Goal: Task Accomplishment & Management: Manage account settings

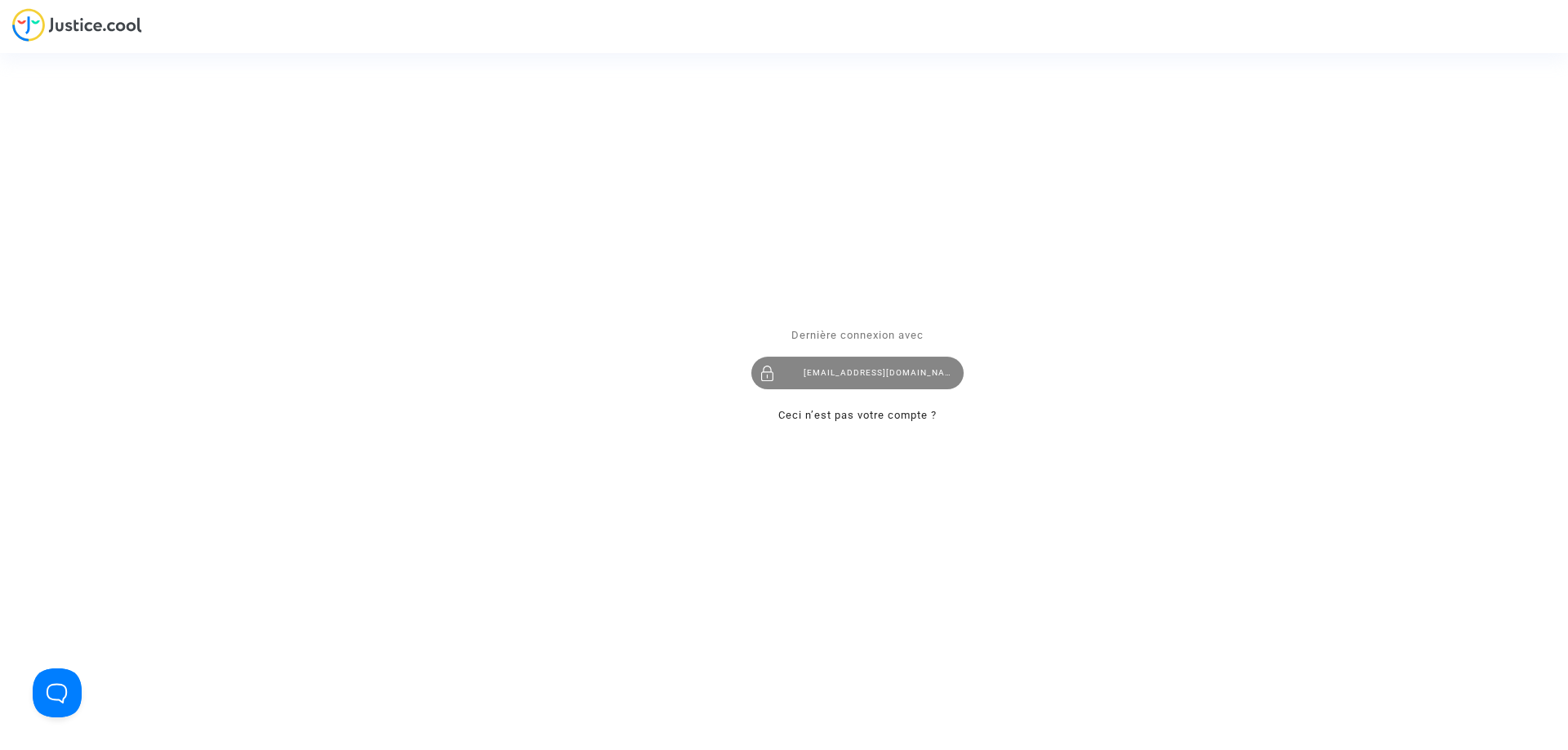
click at [835, 365] on div "contact@onrbat.fr" at bounding box center [857, 373] width 213 height 33
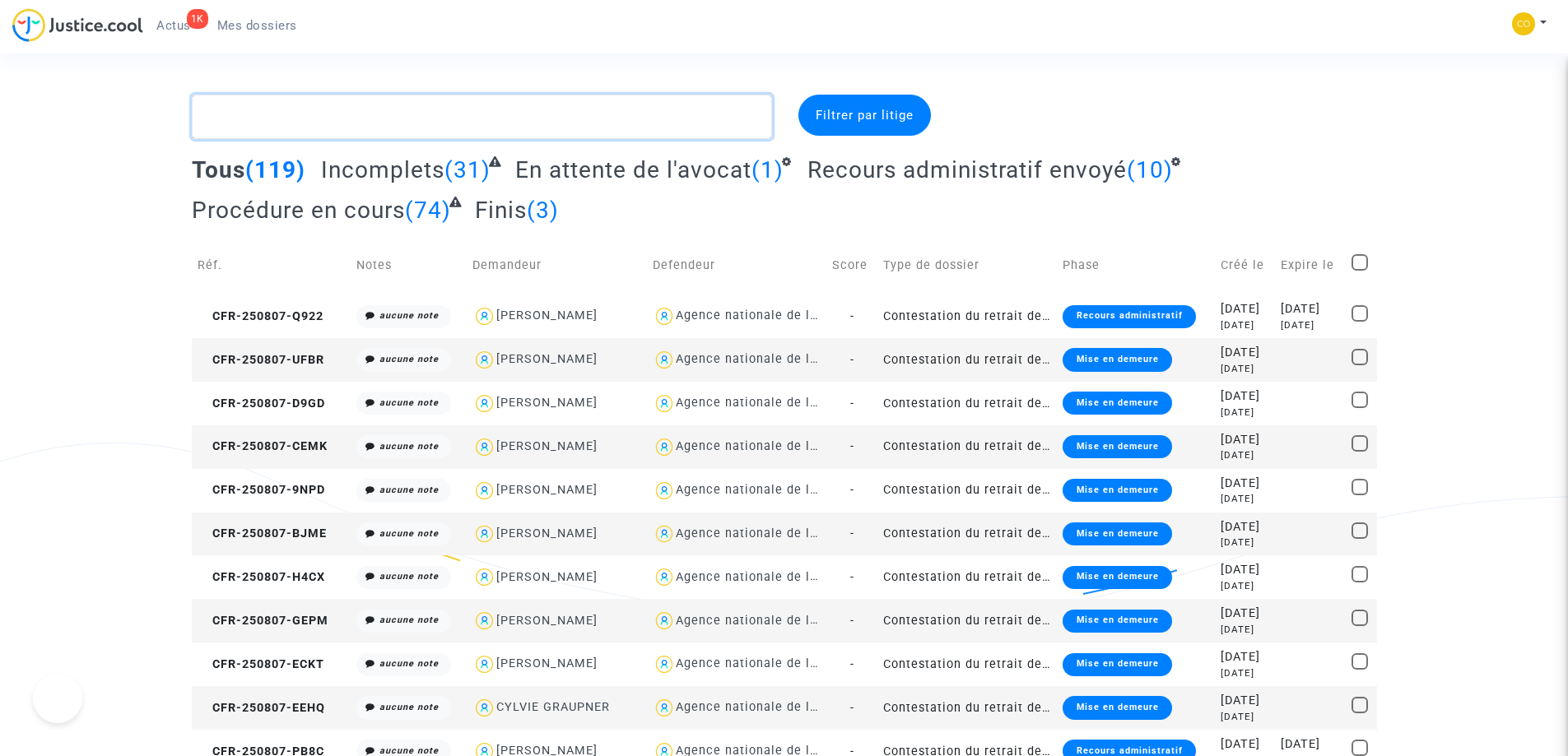
click at [464, 115] on textarea at bounding box center [482, 117] width 580 height 44
paste textarea "[PERSON_NAME]"
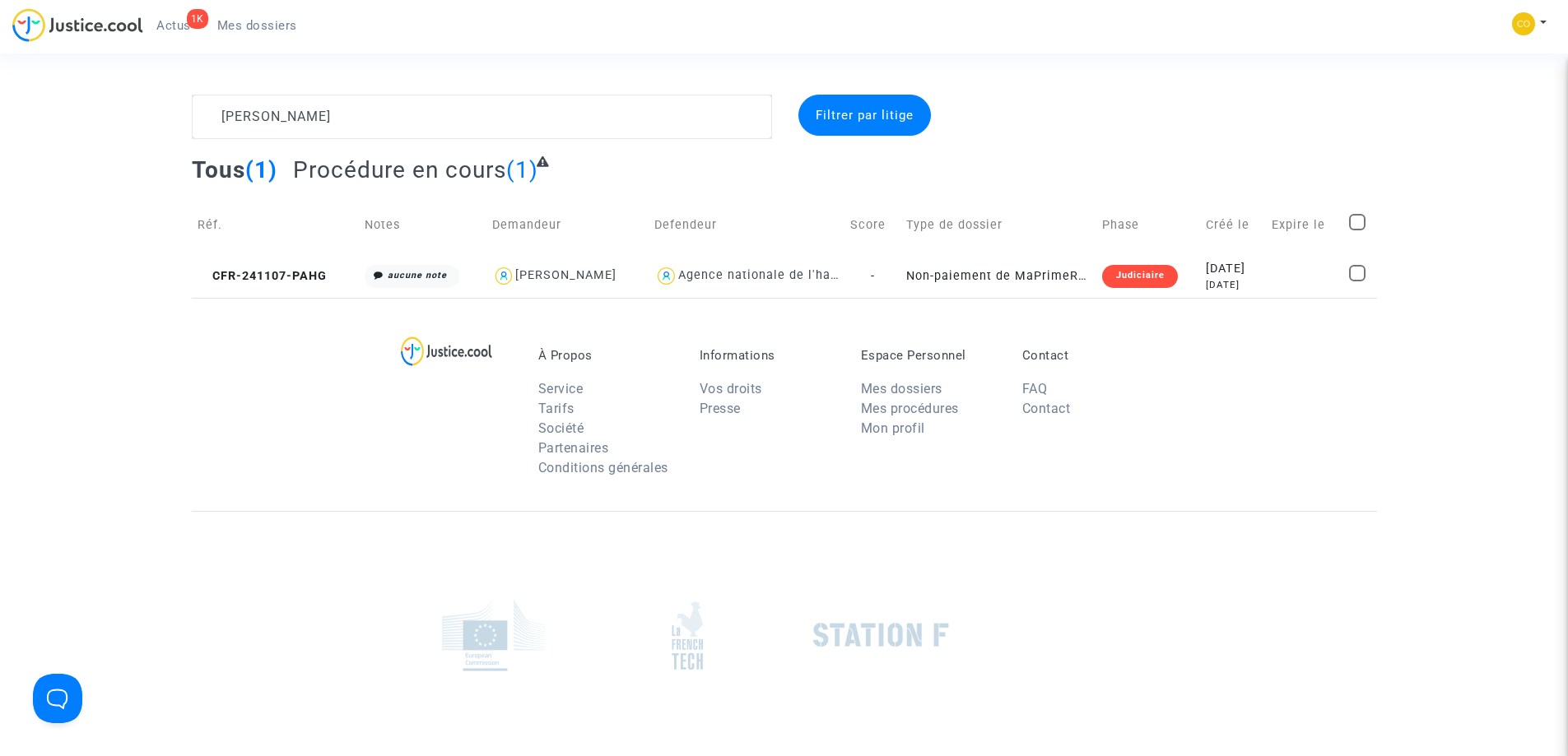
click at [889, 110] on span "Filtrer par litige" at bounding box center [864, 115] width 98 height 14
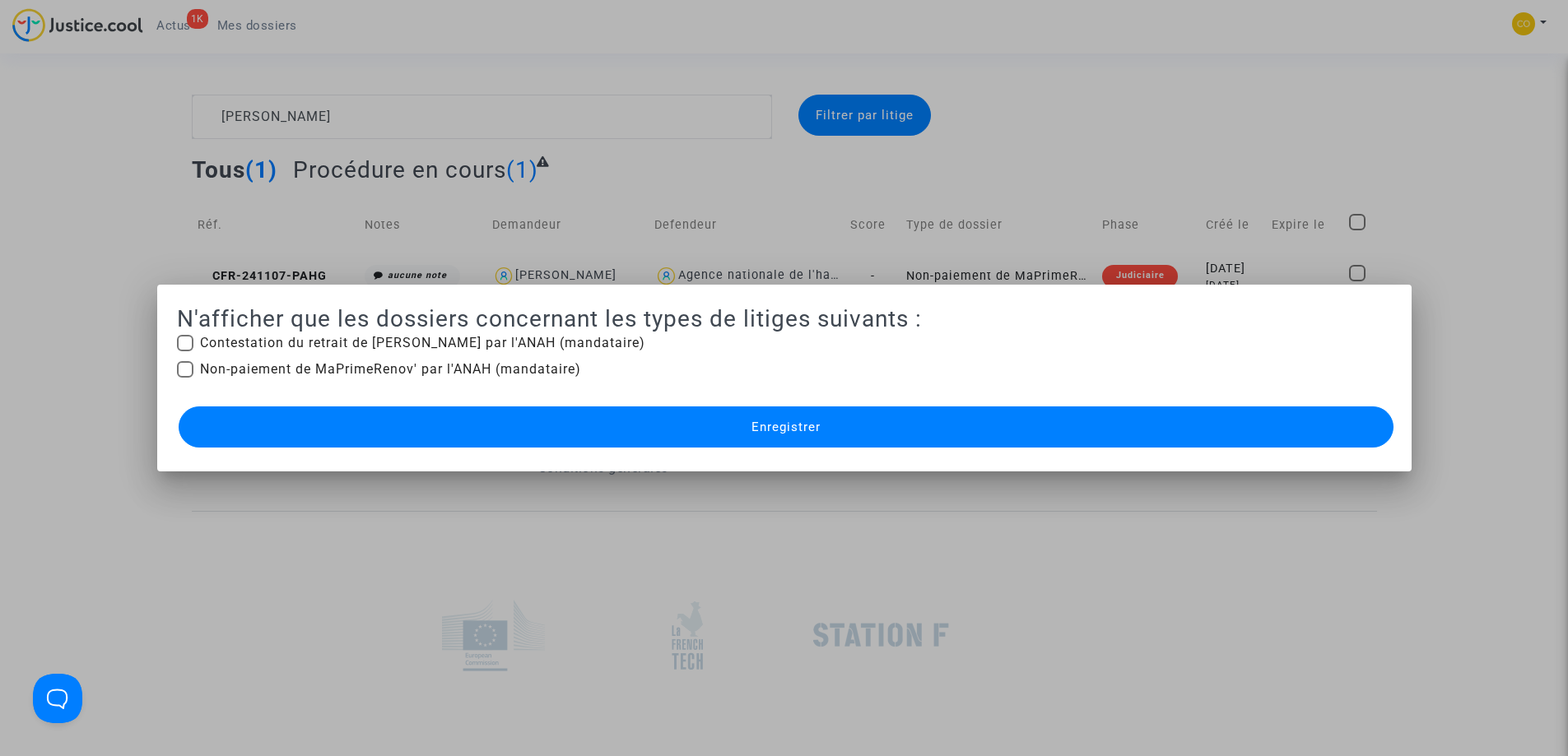
click at [1397, 88] on div at bounding box center [784, 378] width 1568 height 756
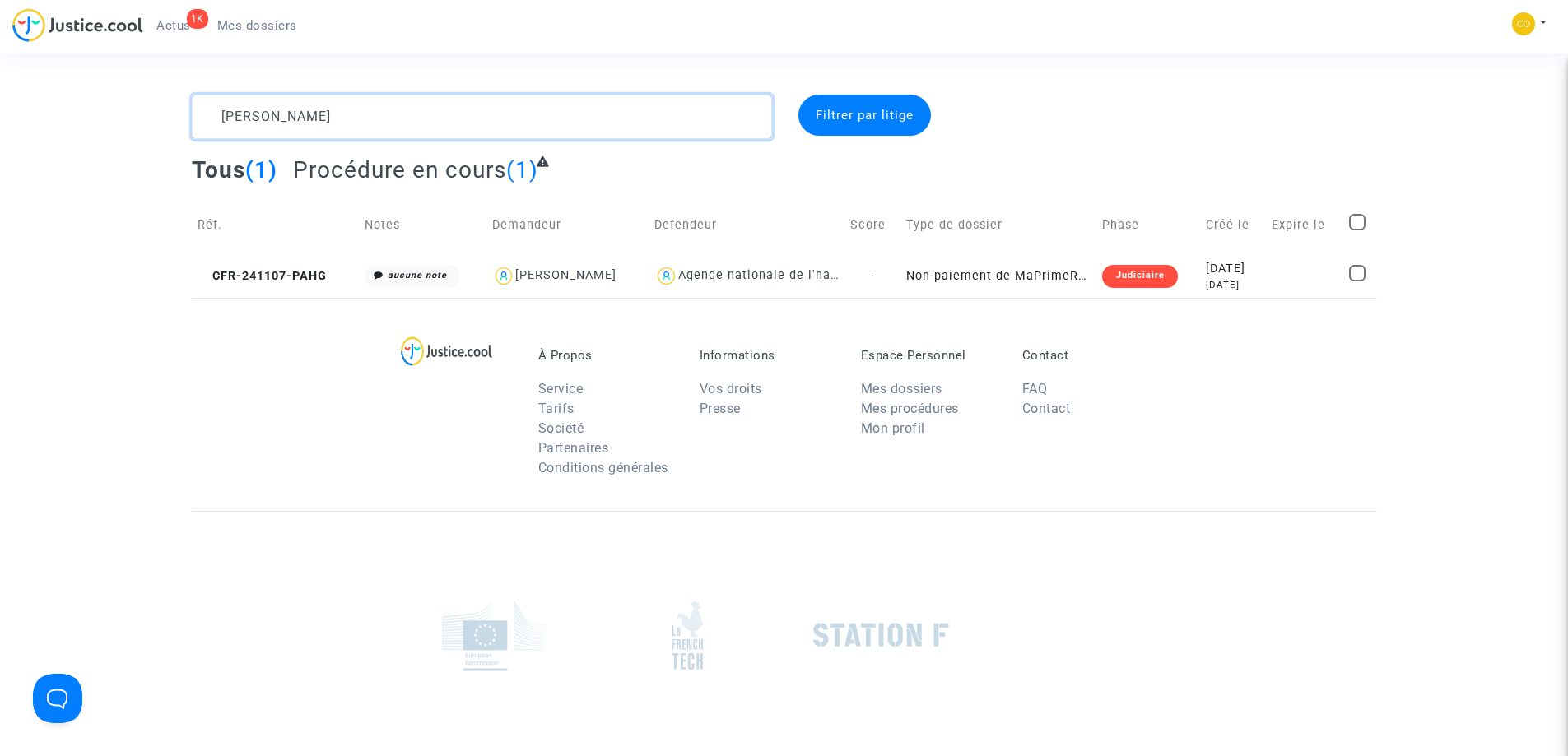
click at [534, 115] on textarea at bounding box center [482, 117] width 580 height 44
drag, startPoint x: 533, startPoint y: 115, endPoint x: 18, endPoint y: 115, distance: 515.0
click at [20, 115] on div "[PERSON_NAME] par litige Tous (1) Procédure en cours (1) Réf. Notes Demandeur D…" at bounding box center [784, 196] width 1568 height 203
paste textarea "PRINCEN"
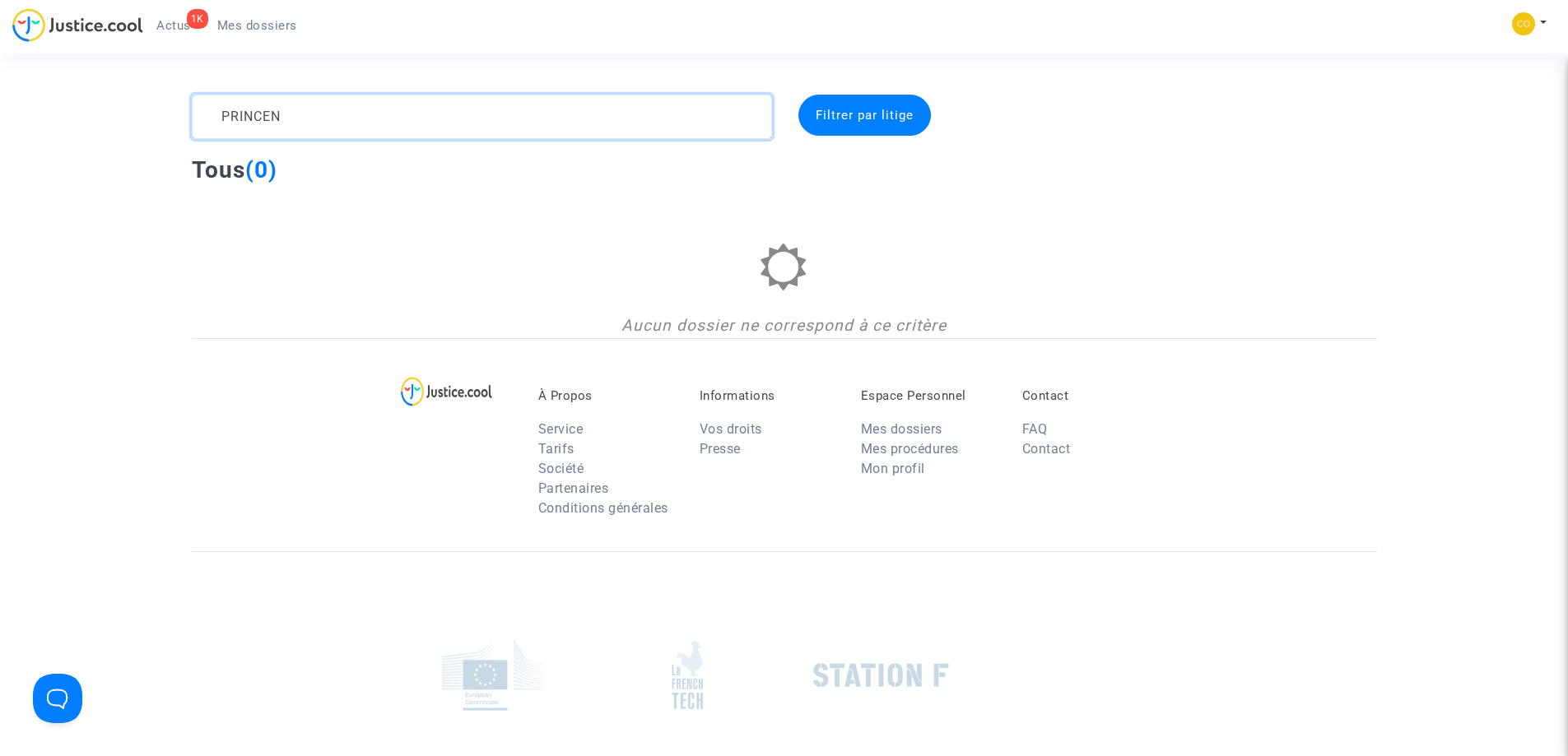
type textarea "PRINCEN"
drag, startPoint x: 359, startPoint y: 117, endPoint x: 0, endPoint y: 145, distance: 360.1
click at [0, 145] on div "PRINCEN Filtrer par litige Tous (0) Aucun dossier ne correspond à ce critère" at bounding box center [784, 216] width 1568 height 243
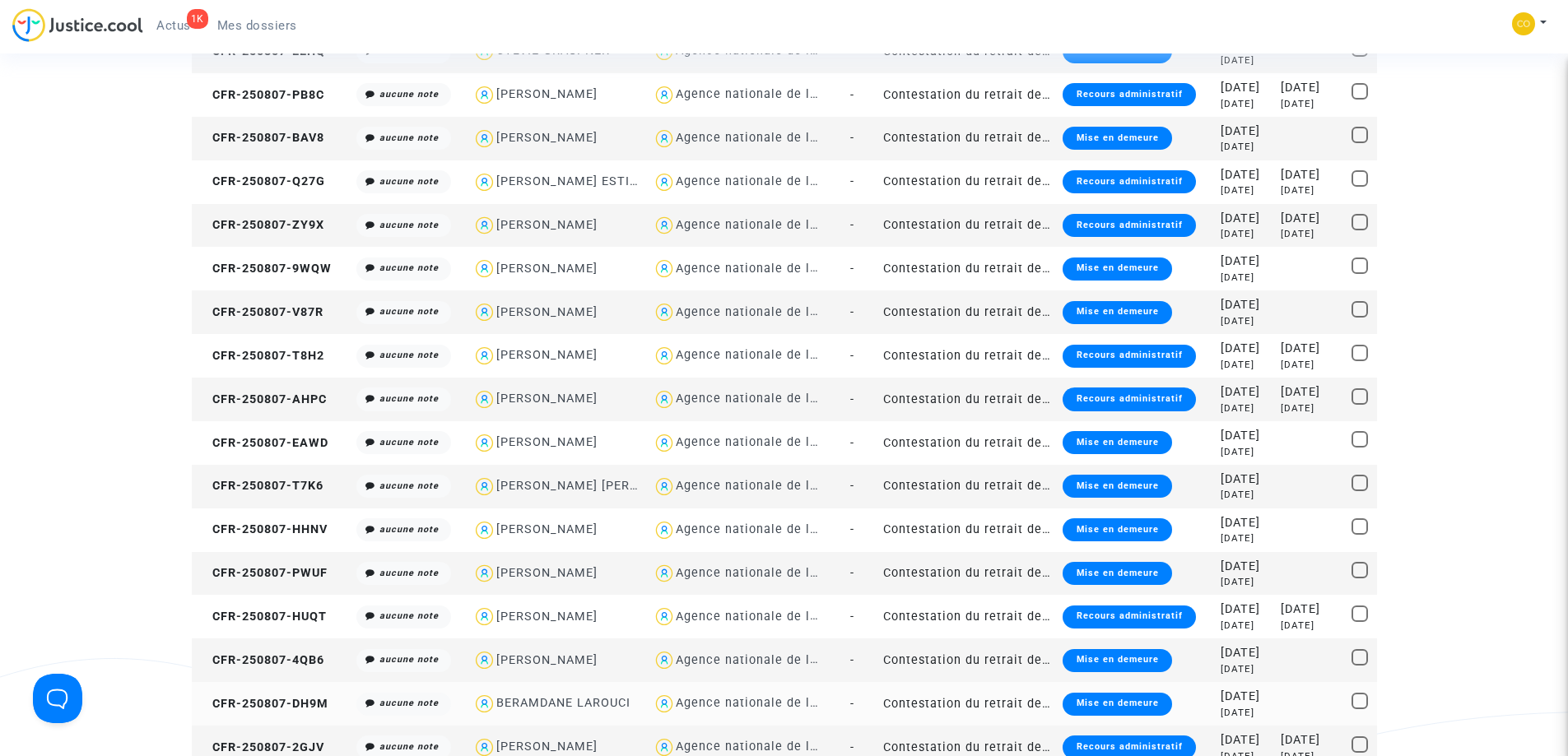
scroll to position [658, 0]
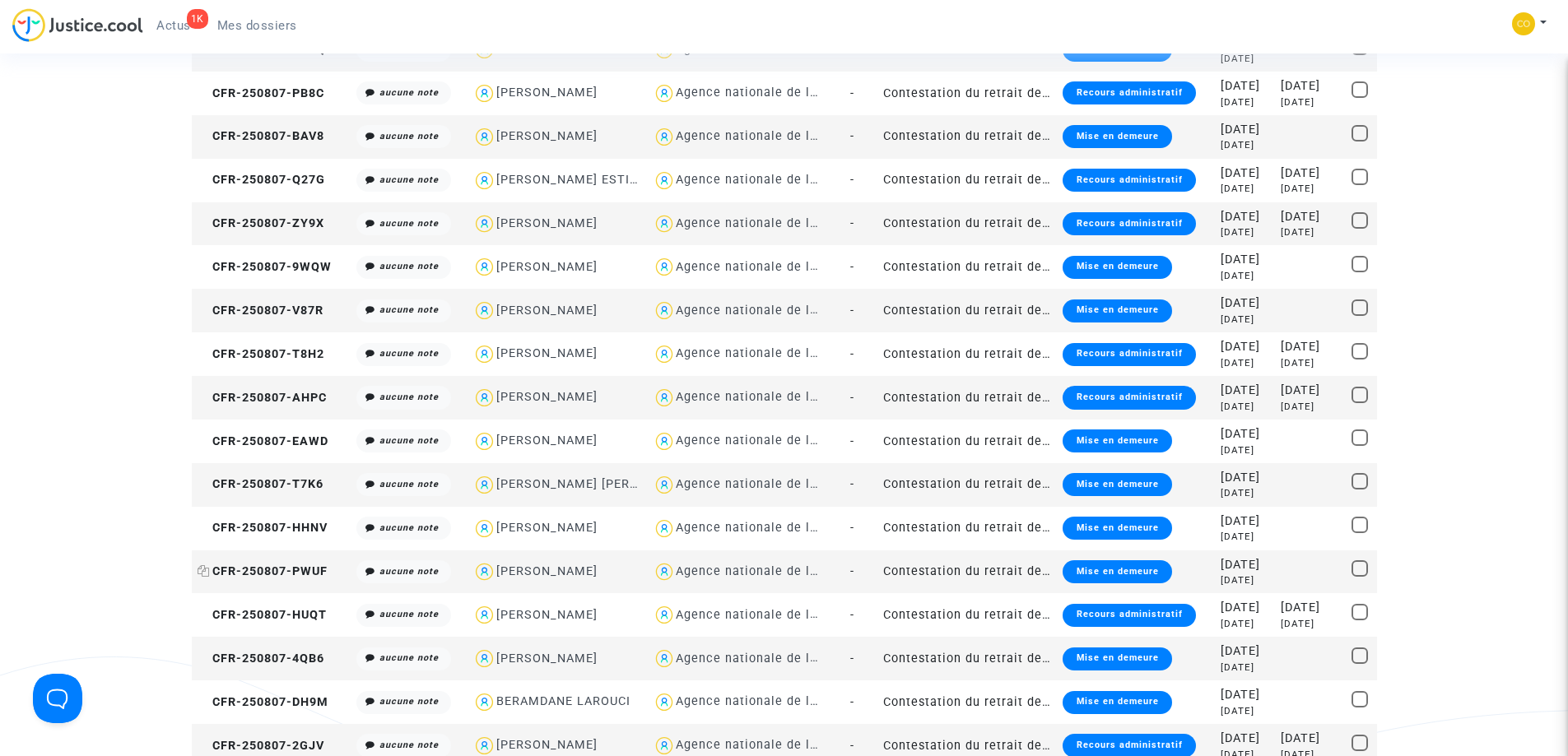
click at [272, 571] on span "CFR-250807-PWUF" at bounding box center [262, 571] width 130 height 14
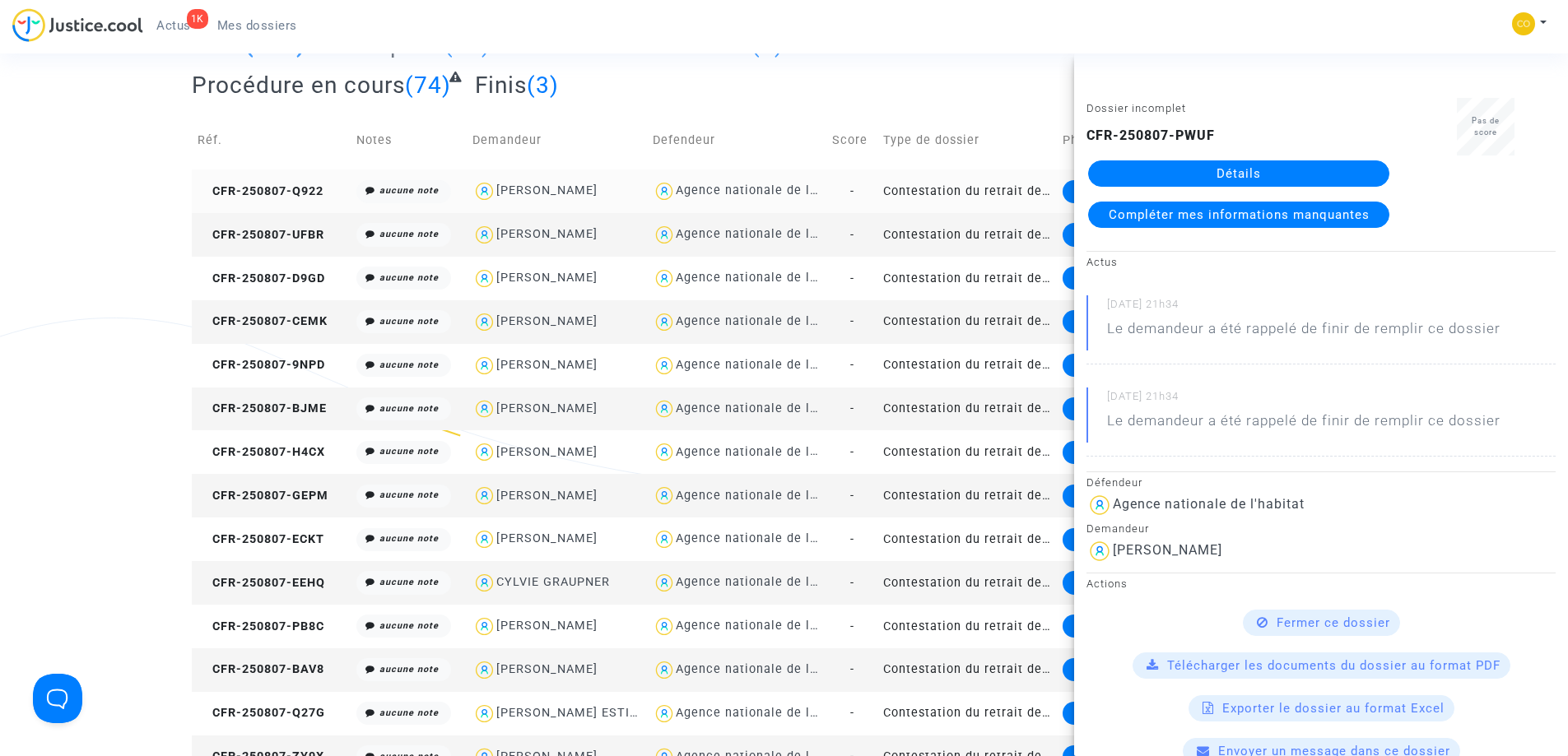
scroll to position [0, 0]
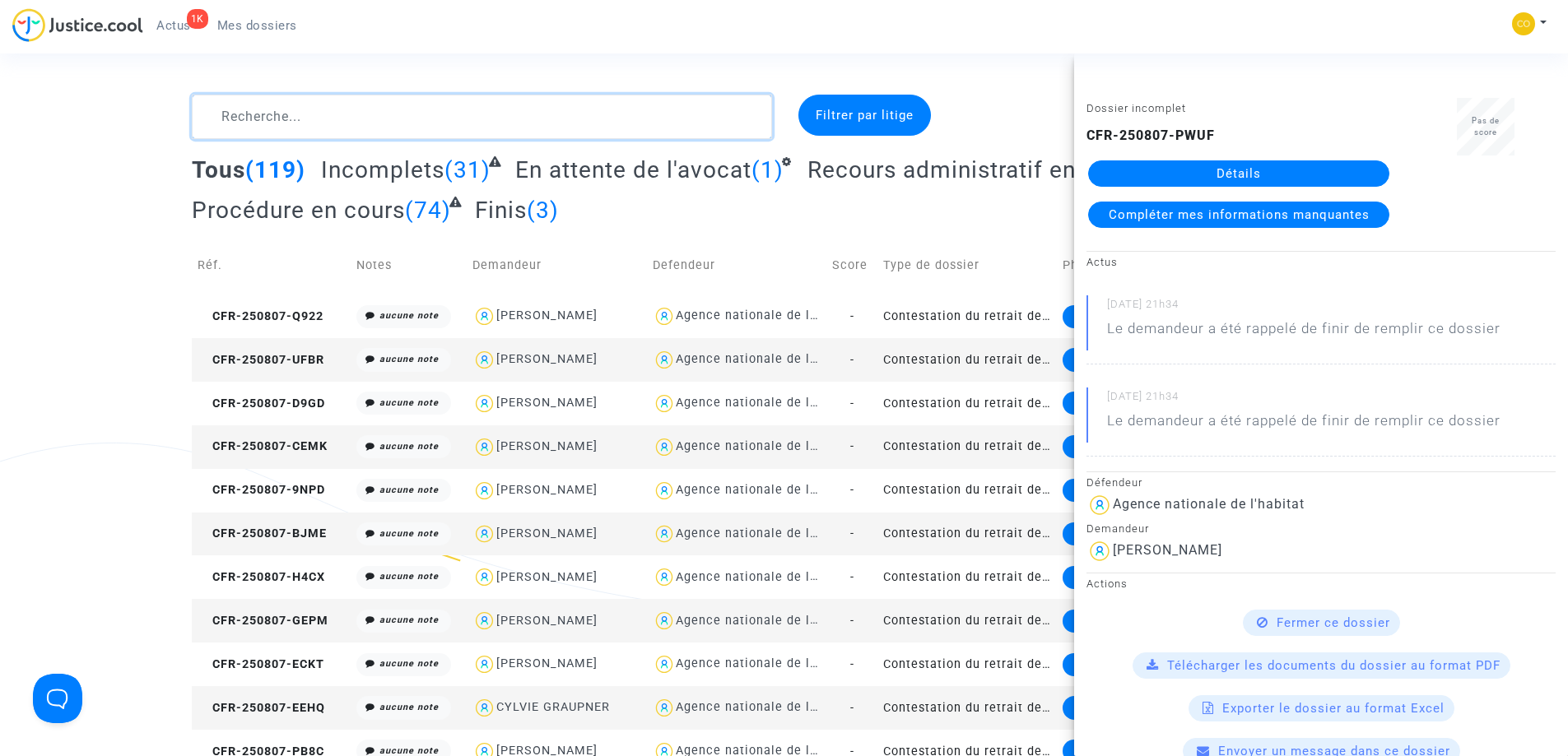
click at [446, 115] on textarea at bounding box center [482, 117] width 580 height 44
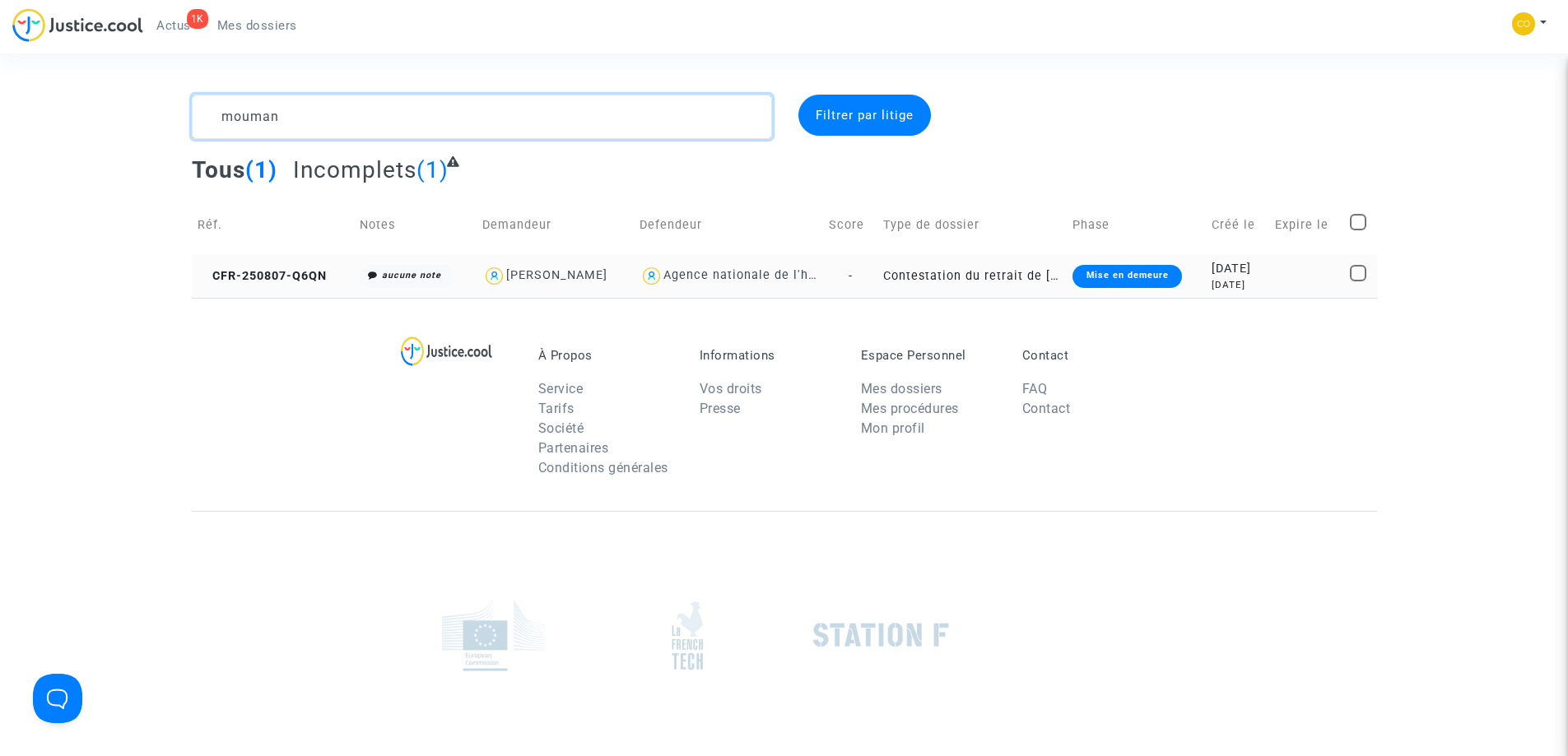
type textarea "mouman"
click at [271, 266] on td "CFR-250807-Q6QN" at bounding box center [272, 276] width 163 height 43
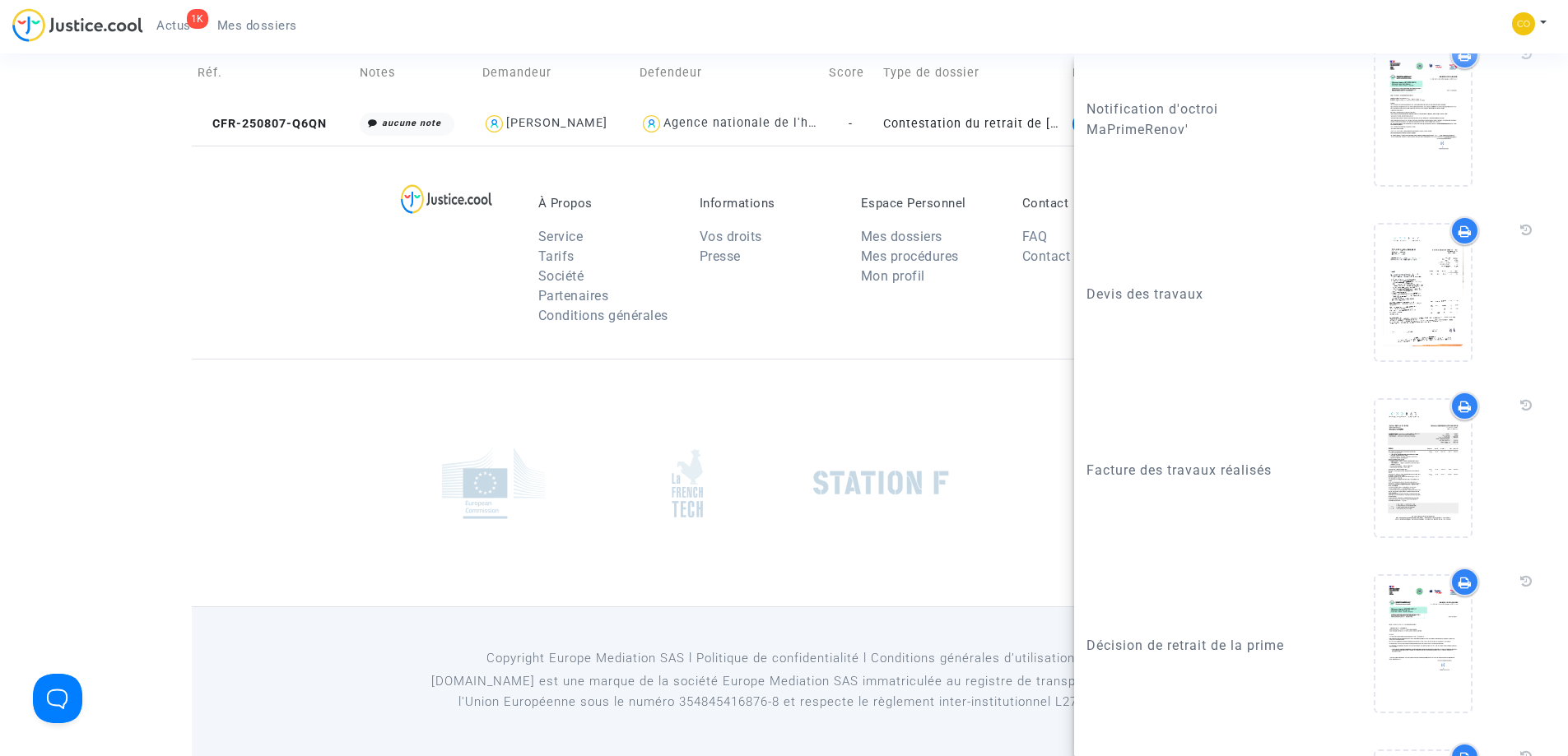
scroll to position [1871, 0]
click at [214, 419] on div at bounding box center [784, 482] width 1185 height 247
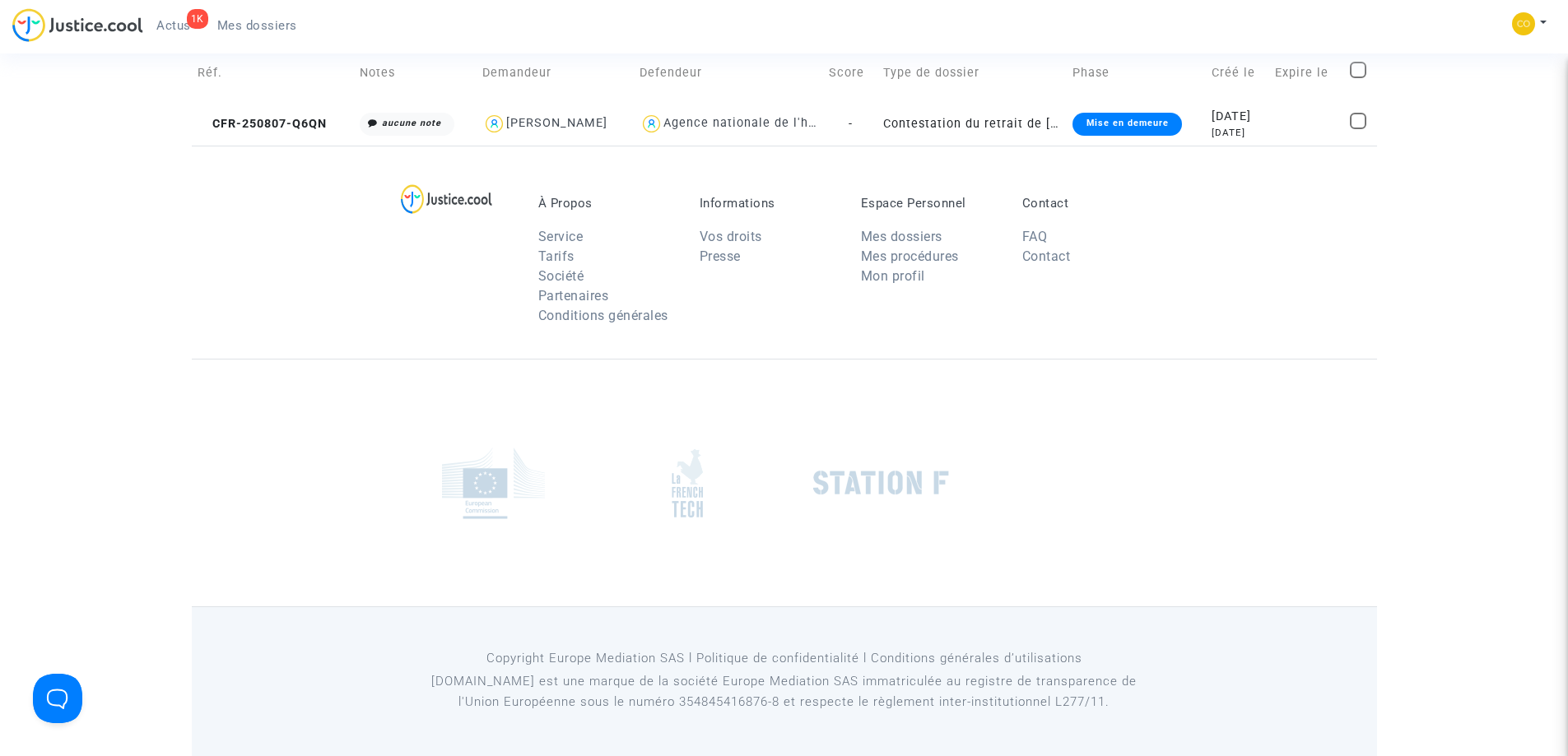
scroll to position [0, 0]
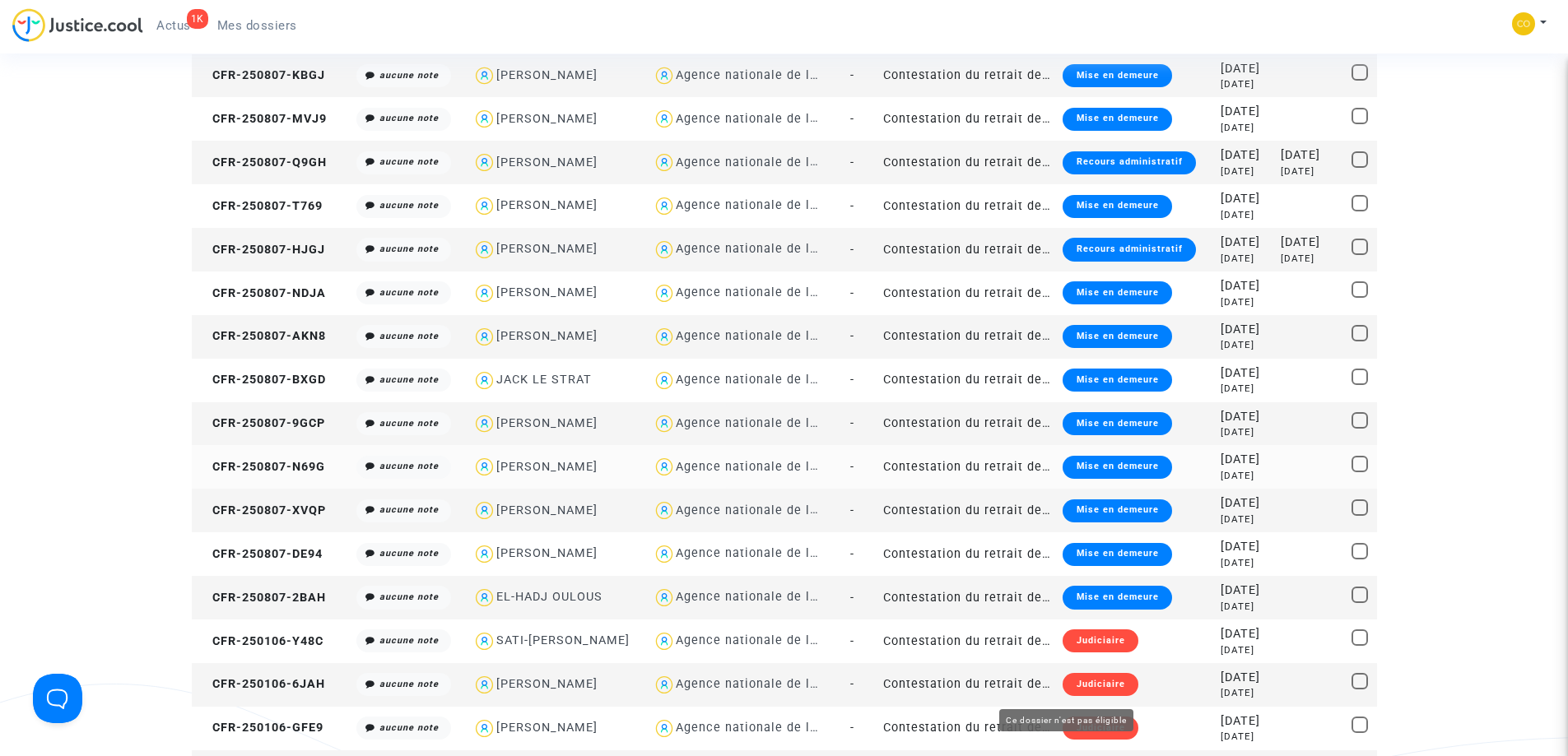
scroll to position [1481, 0]
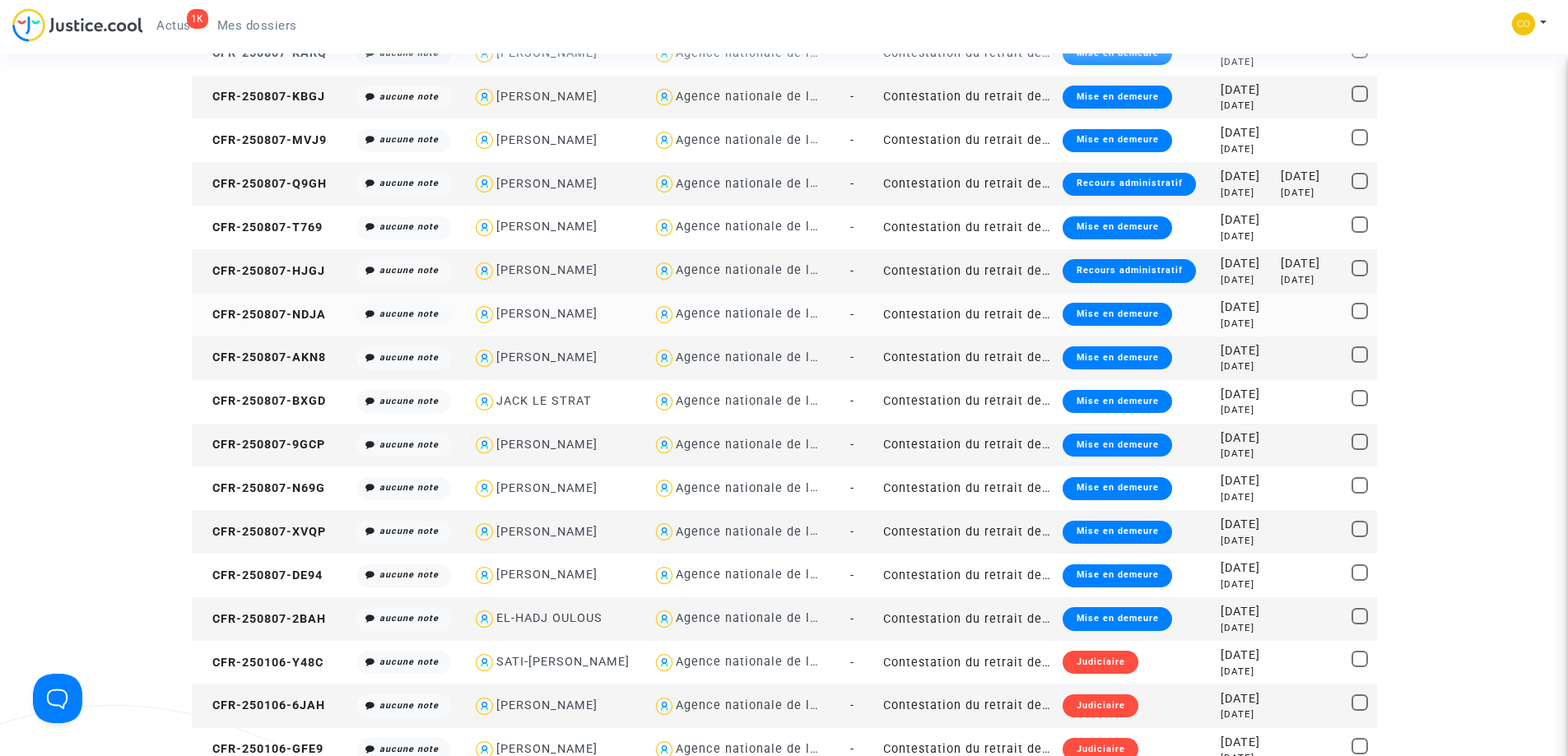
click at [1108, 313] on div "Mise en demeure" at bounding box center [1117, 314] width 109 height 23
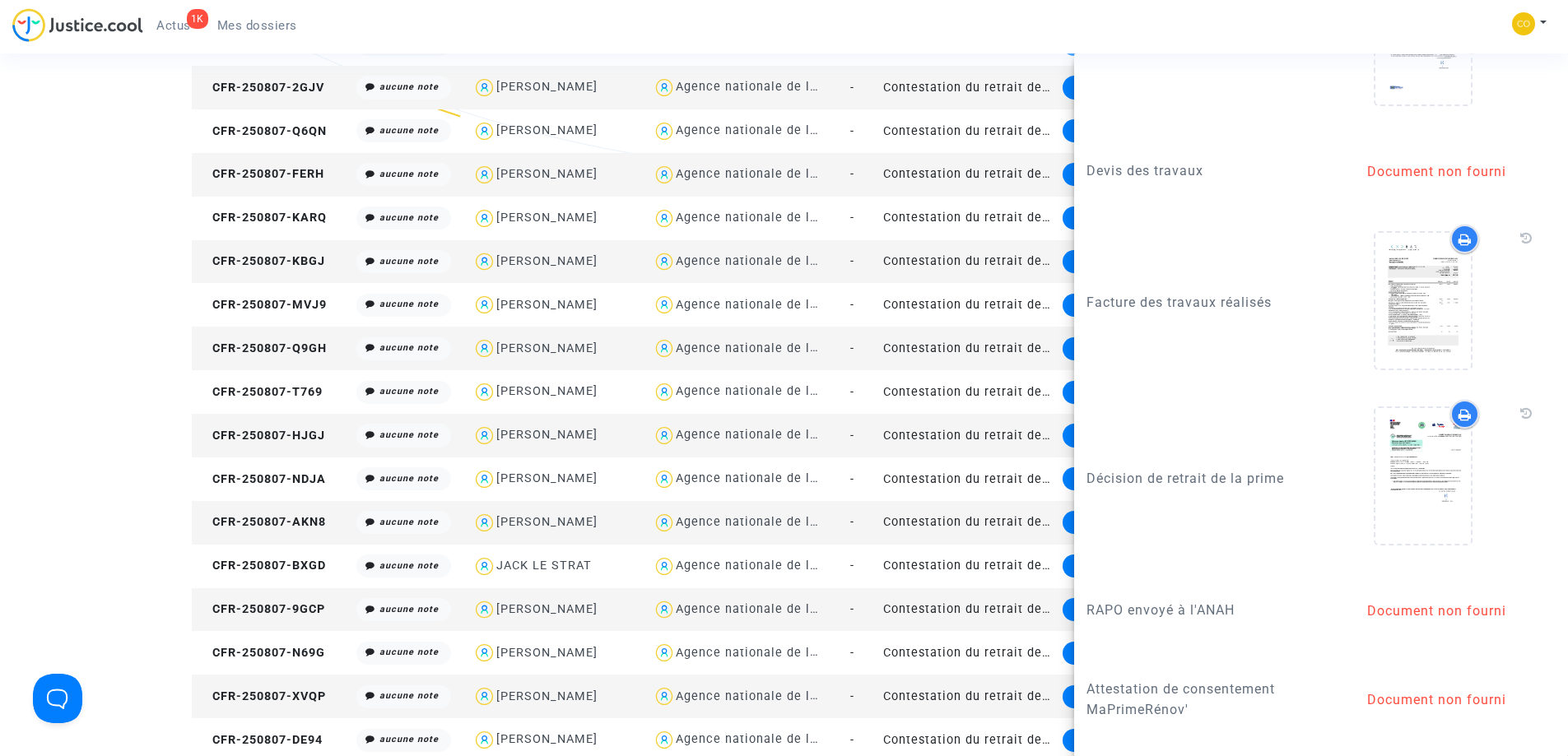
scroll to position [2220, 0]
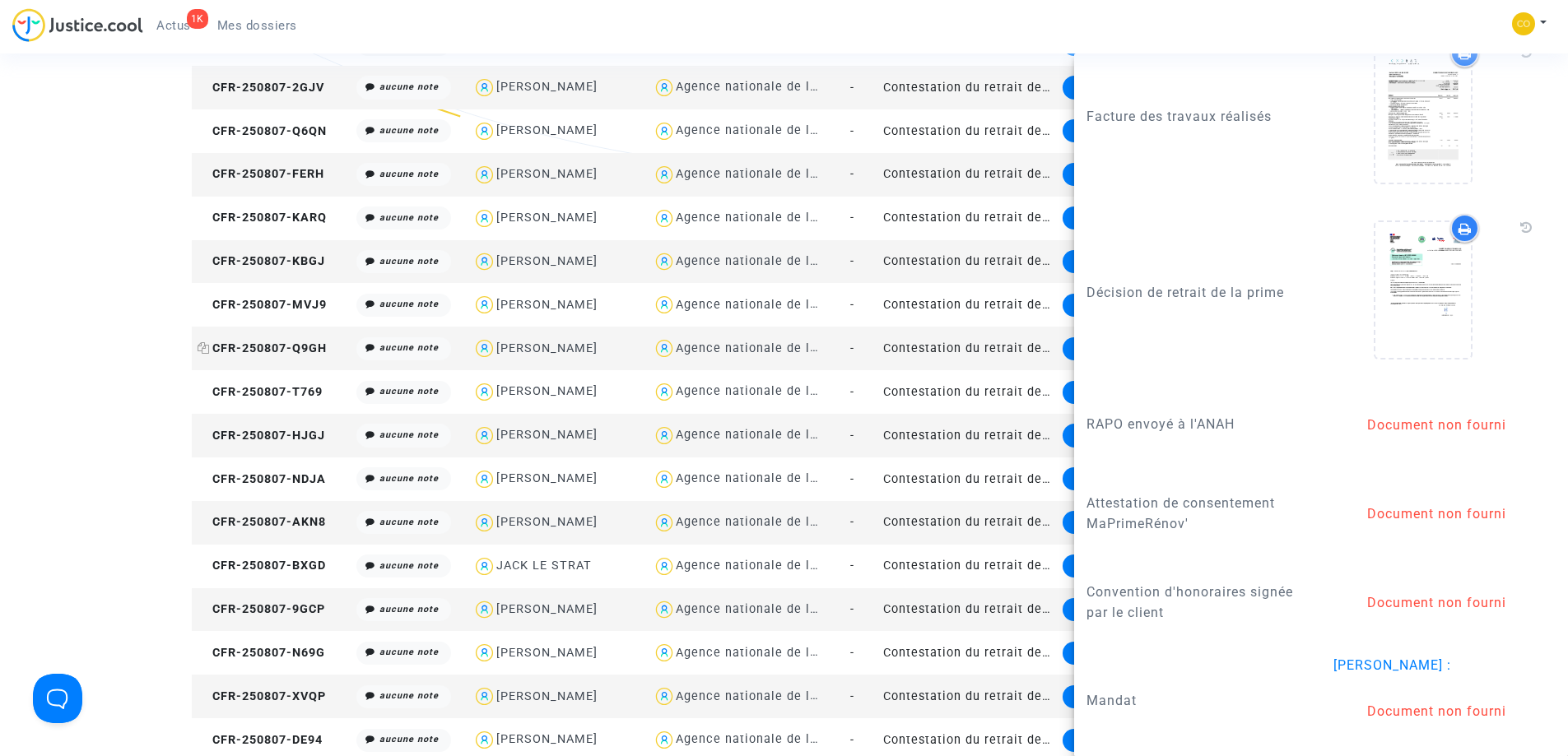
click at [248, 349] on span "CFR-250807-Q9GH" at bounding box center [262, 349] width 129 height 14
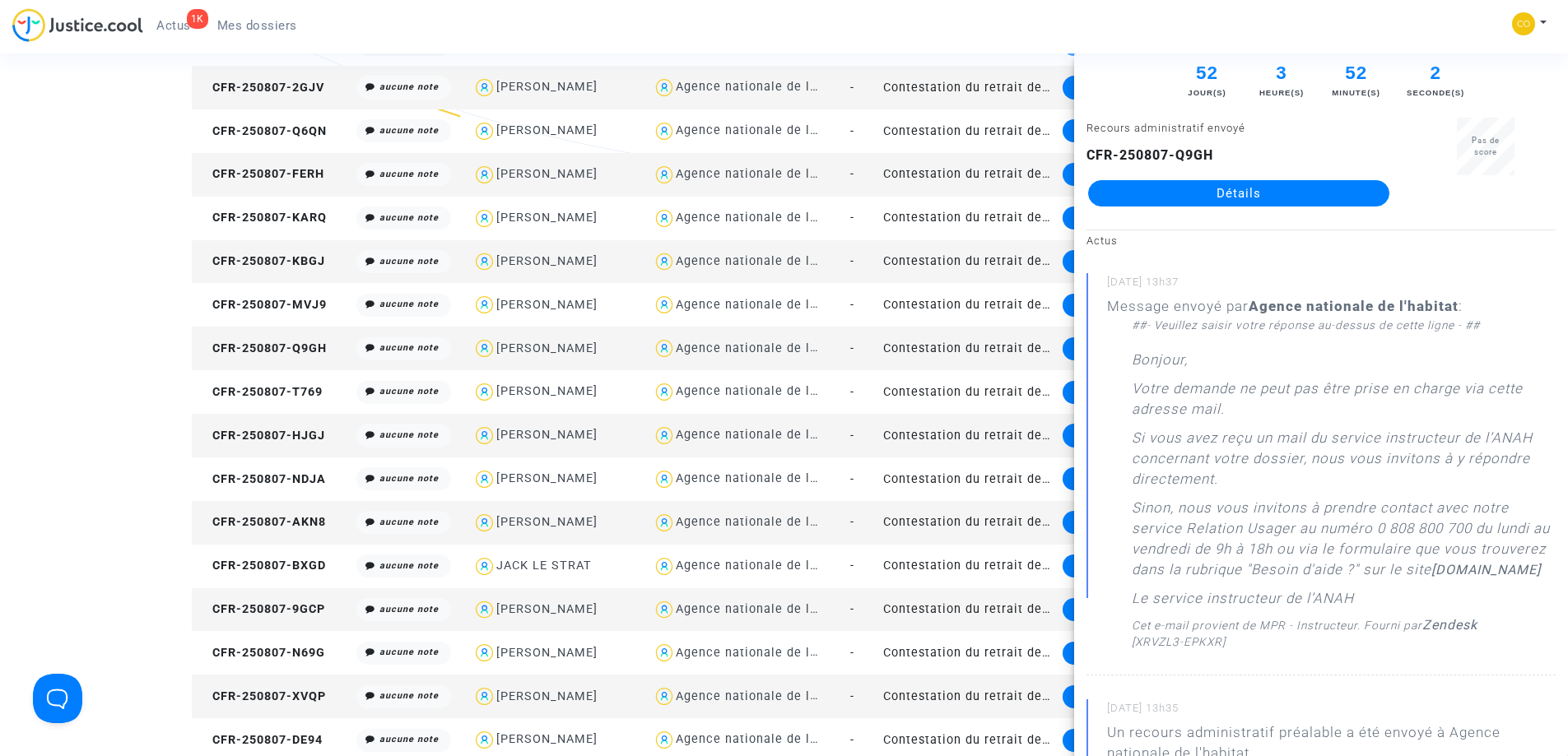
scroll to position [82, 0]
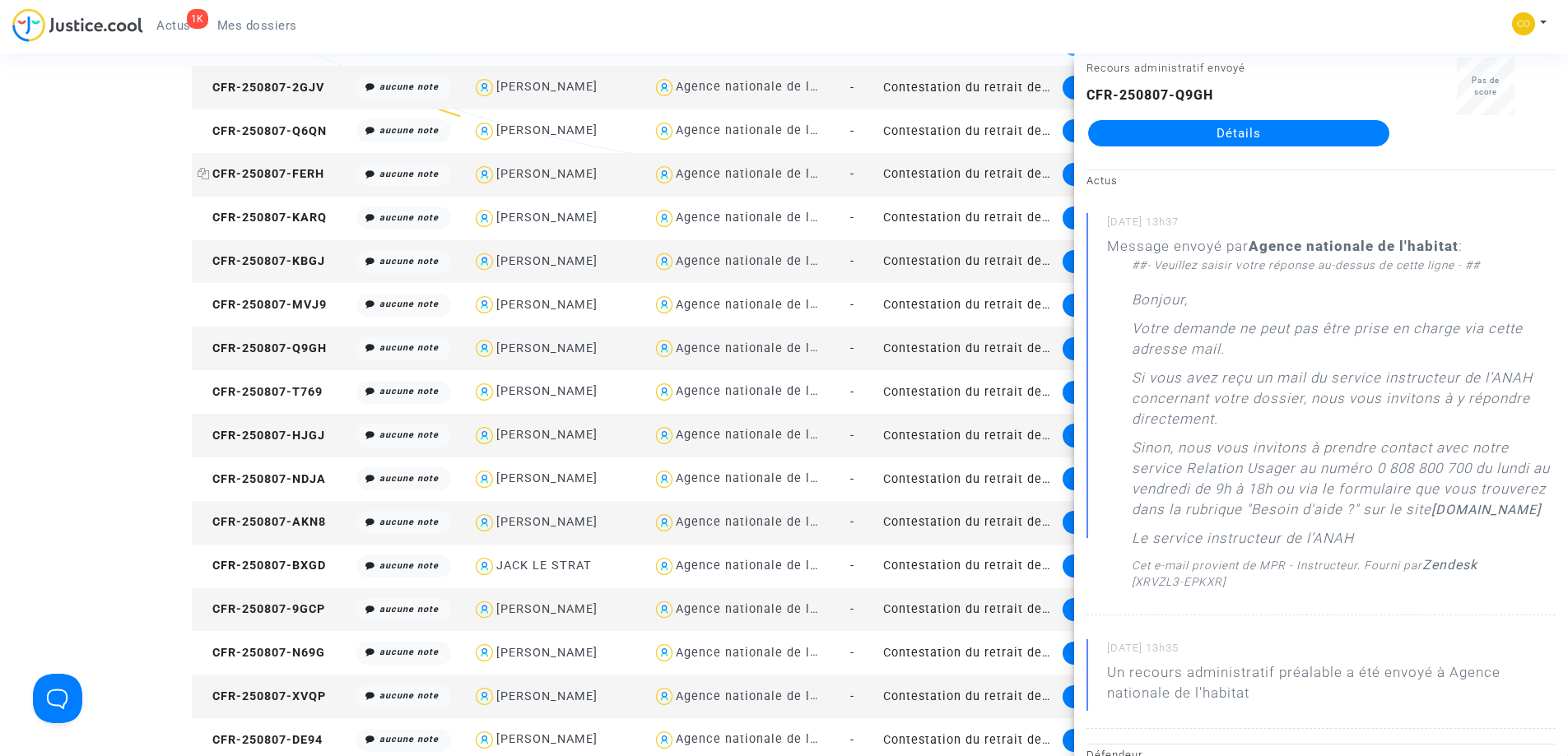
click at [294, 172] on span "CFR-250807-FERH" at bounding box center [260, 173] width 127 height 14
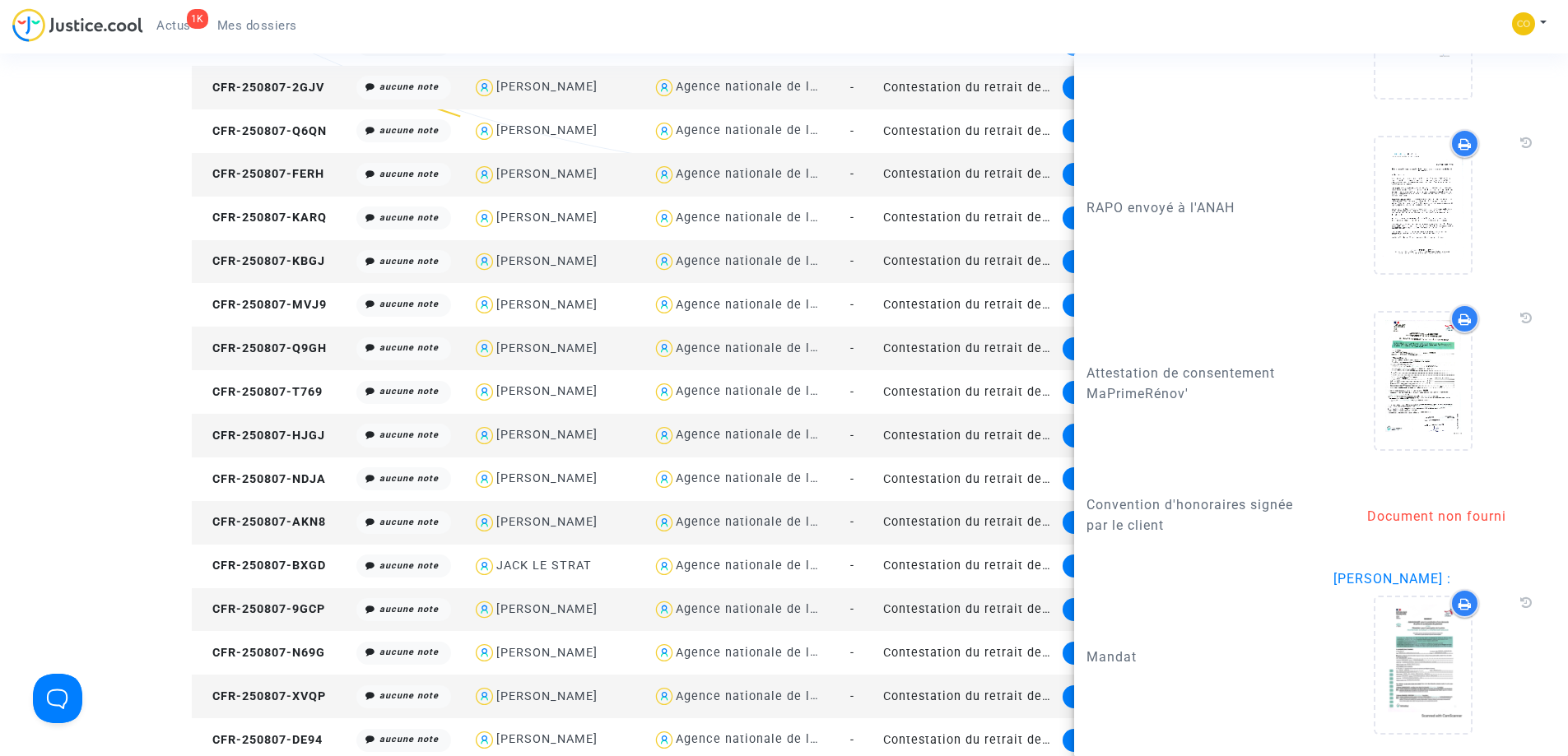
scroll to position [2549, 0]
drag, startPoint x: 278, startPoint y: 86, endPoint x: 267, endPoint y: 92, distance: 12.5
click at [277, 88] on span "CFR-250807-2GJV" at bounding box center [260, 88] width 127 height 14
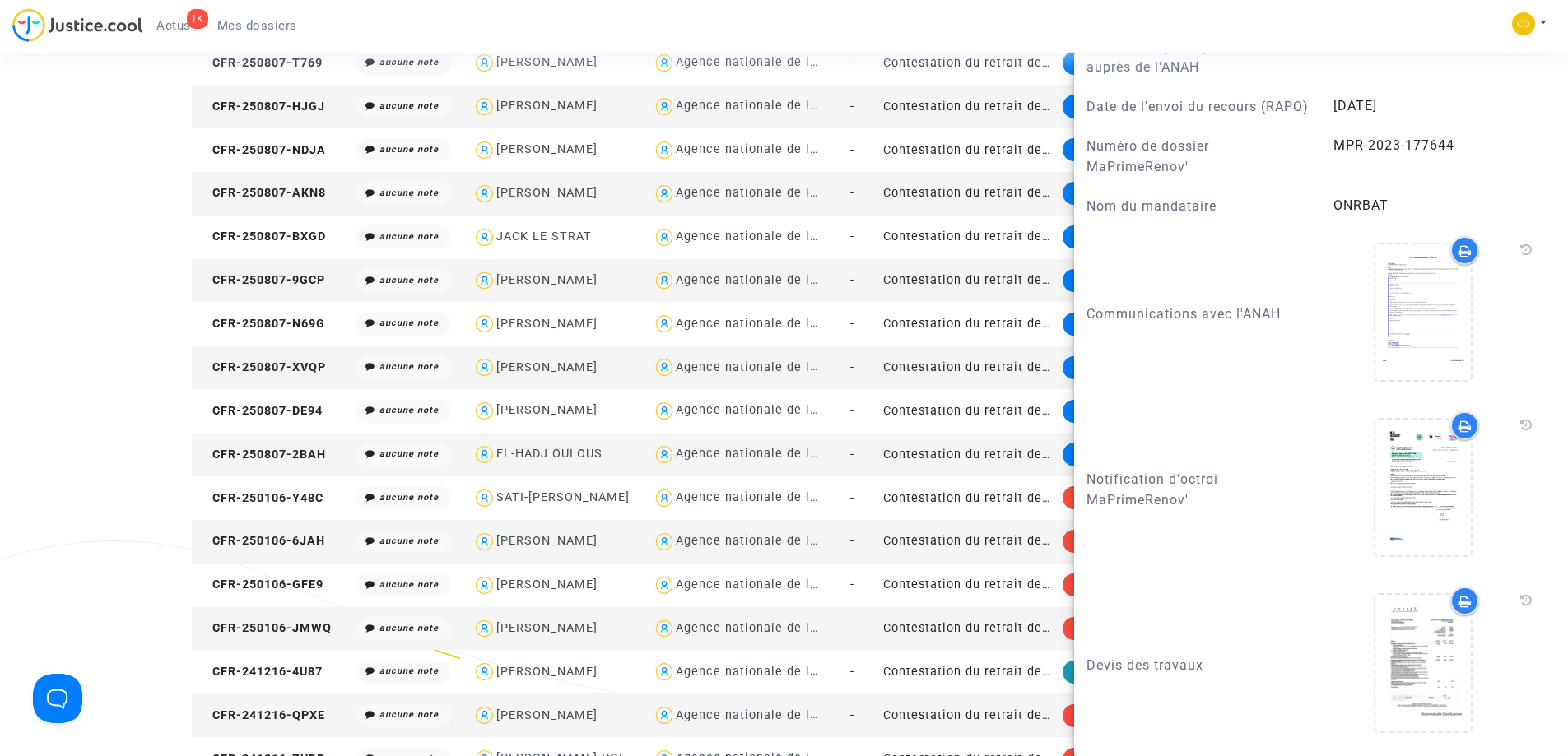
scroll to position [1427, 0]
